Goal: Navigation & Orientation: Find specific page/section

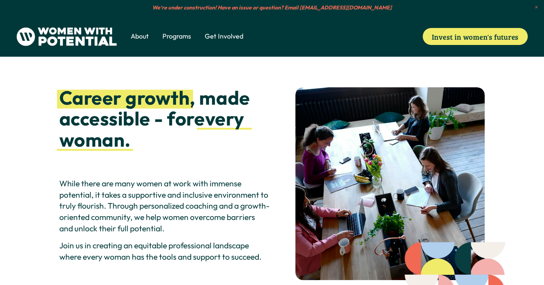
click at [198, 9] on em "We’re under construction! Have an issue or question? Email [EMAIL_ADDRESS][DOMA…" at bounding box center [271, 7] width 239 height 7
click at [140, 35] on span "About" at bounding box center [140, 36] width 18 height 9
click at [0, 0] on span "Meet the Board" at bounding box center [0, 0] width 0 height 0
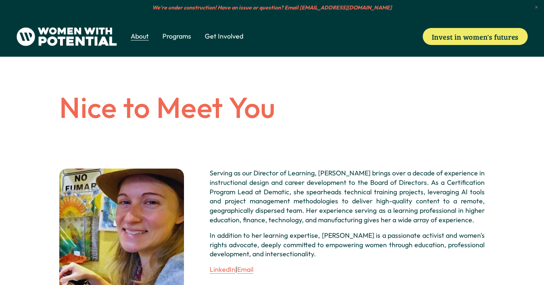
click at [0, 0] on span "Vision & Values" at bounding box center [0, 0] width 0 height 0
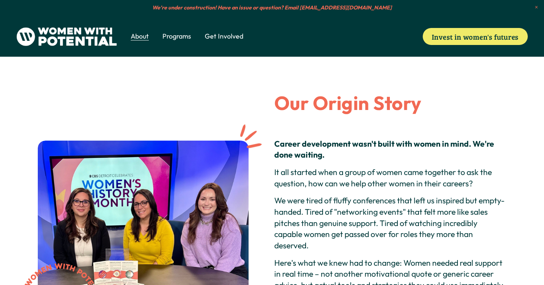
click at [0, 0] on span "1:1 Coaching" at bounding box center [0, 0] width 0 height 0
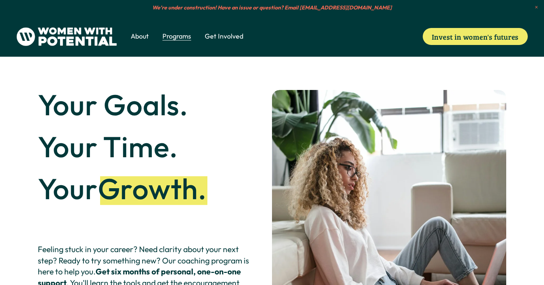
click at [0, 0] on span "The Table" at bounding box center [0, 0] width 0 height 0
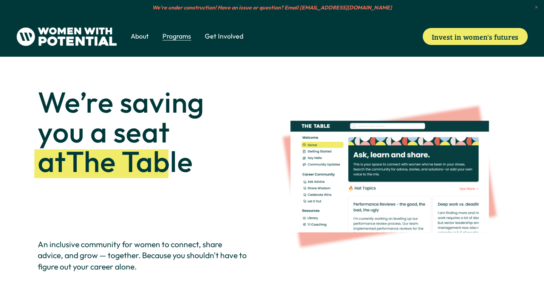
click at [210, 37] on span "Get Involved" at bounding box center [224, 36] width 39 height 9
click at [0, 0] on span "Volunteer" at bounding box center [0, 0] width 0 height 0
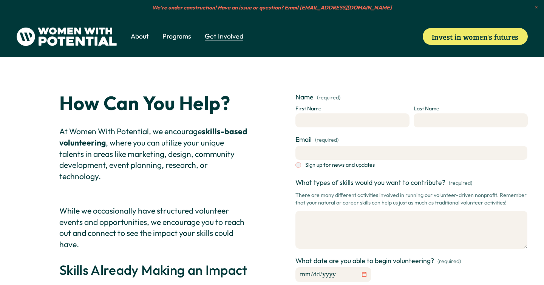
click at [0, 0] on span "Donate" at bounding box center [0, 0] width 0 height 0
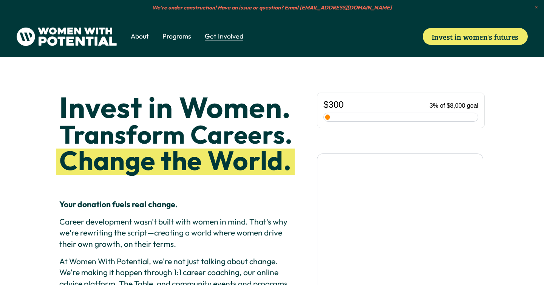
click at [0, 0] on span "Coach" at bounding box center [0, 0] width 0 height 0
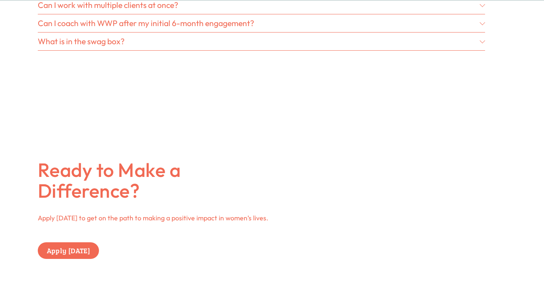
scroll to position [2414, 0]
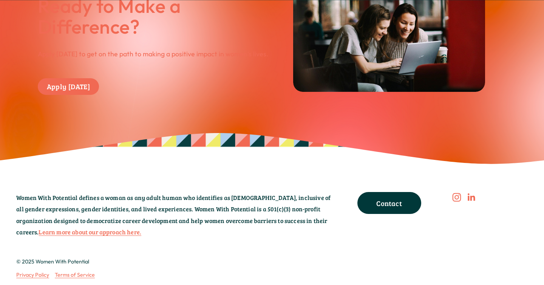
click at [368, 205] on link "Contact" at bounding box center [389, 203] width 64 height 22
